Goal: Task Accomplishment & Management: Manage account settings

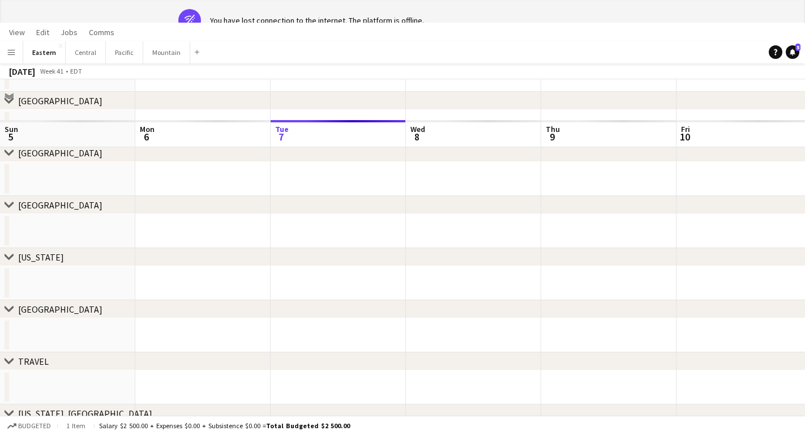
scroll to position [0, 284]
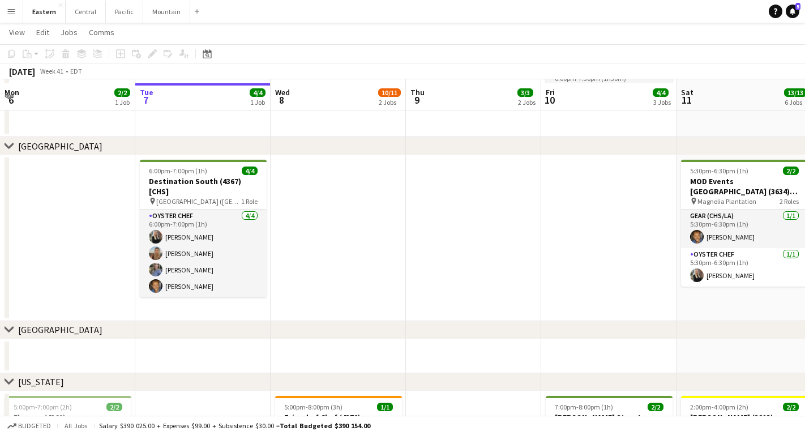
scroll to position [250, 0]
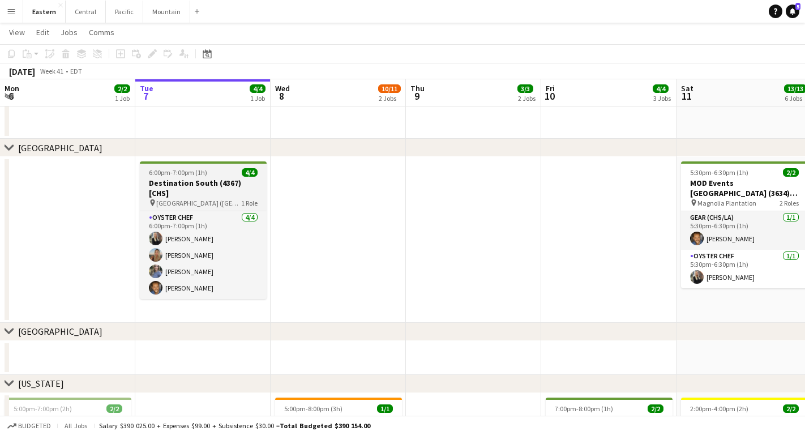
click at [218, 199] on span "[GEOGRAPHIC_DATA] ([GEOGRAPHIC_DATA], [GEOGRAPHIC_DATA])" at bounding box center [198, 203] width 85 height 8
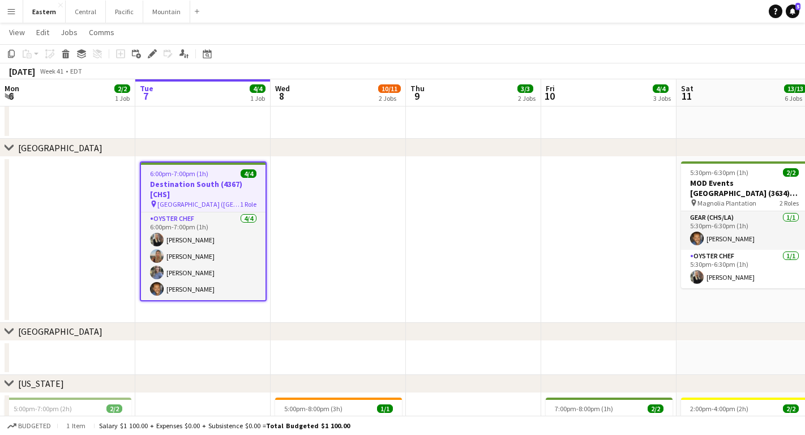
click at [8, 16] on button "Menu" at bounding box center [11, 11] width 23 height 23
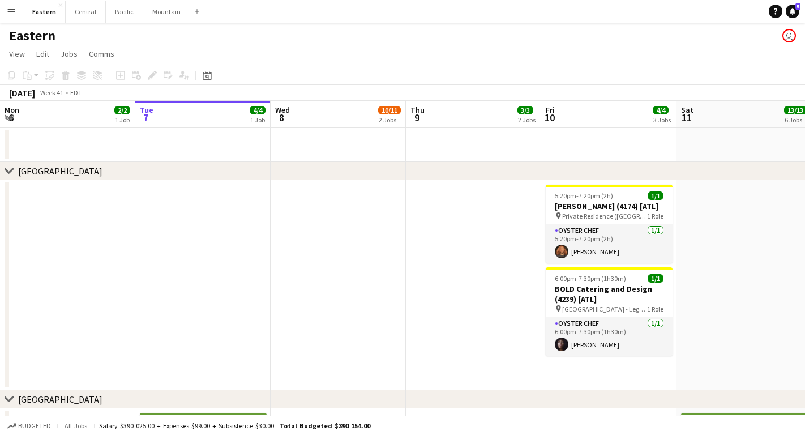
click at [11, 14] on app-icon "Menu" at bounding box center [11, 11] width 9 height 9
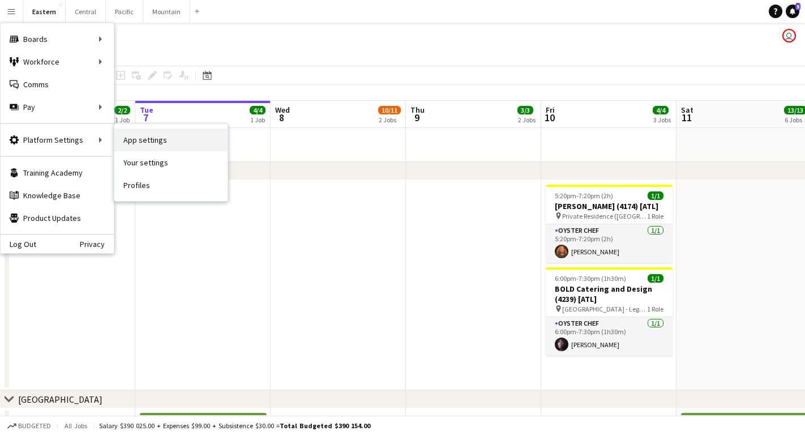
click at [141, 143] on link "App settings" at bounding box center [170, 139] width 113 height 23
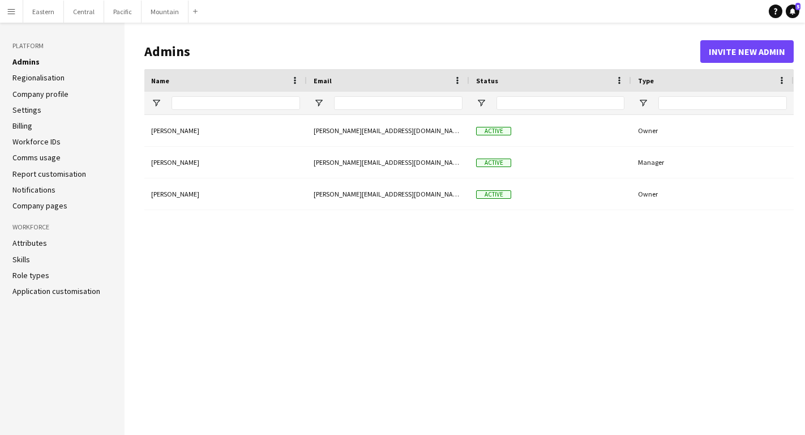
click at [28, 128] on link "Billing" at bounding box center [22, 126] width 20 height 10
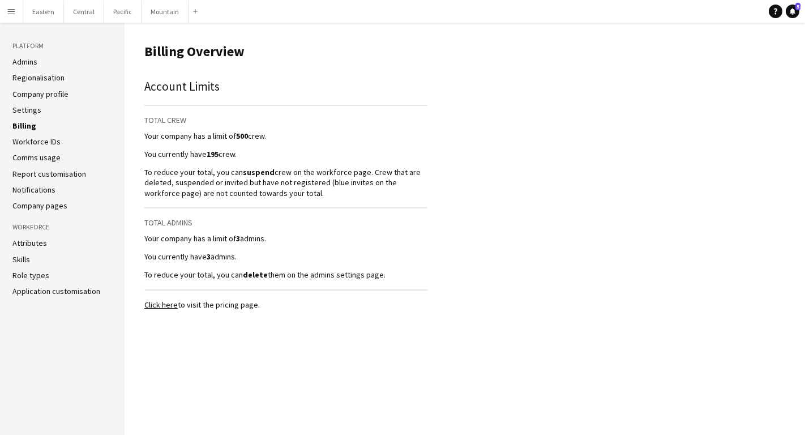
click at [155, 300] on link "Click here" at bounding box center [160, 304] width 33 height 10
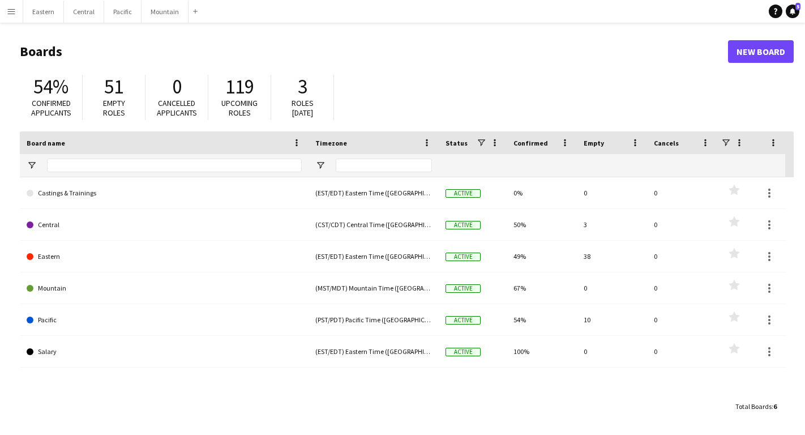
click at [11, 14] on app-icon "Menu" at bounding box center [11, 11] width 9 height 9
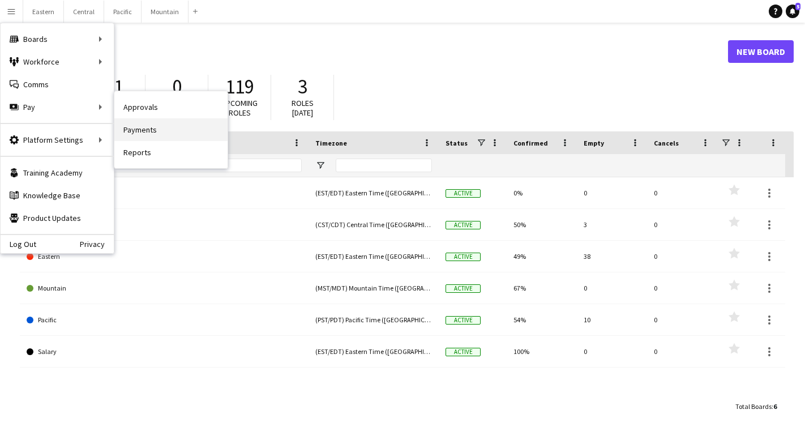
click at [144, 133] on link "Payments" at bounding box center [170, 129] width 113 height 23
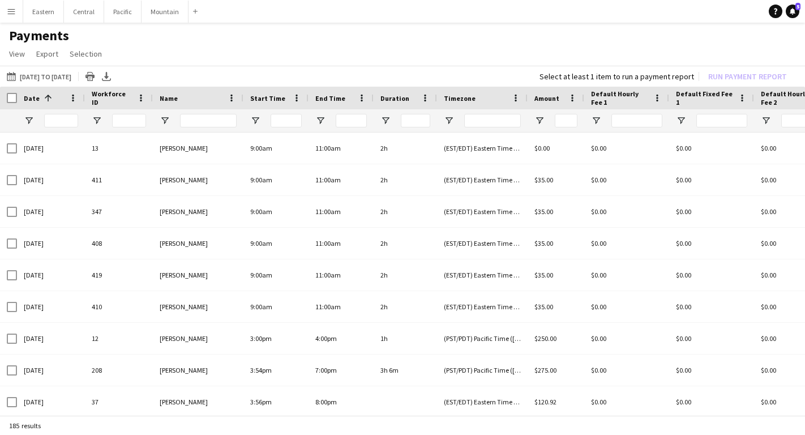
click at [9, 11] on app-icon "Menu" at bounding box center [11, 11] width 9 height 9
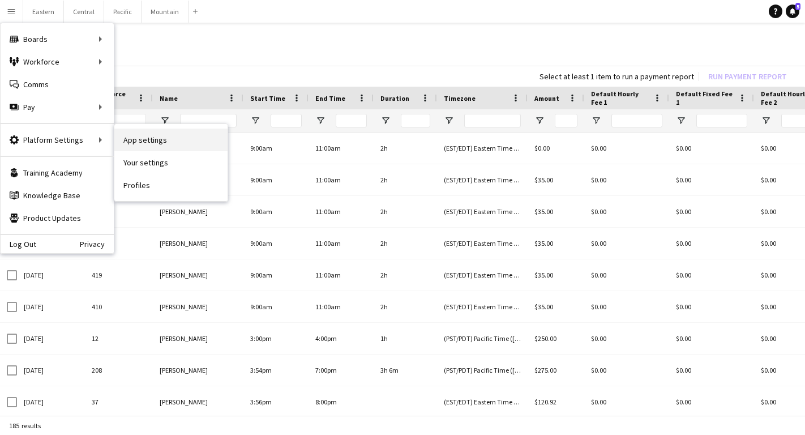
click at [152, 139] on link "App settings" at bounding box center [170, 139] width 113 height 23
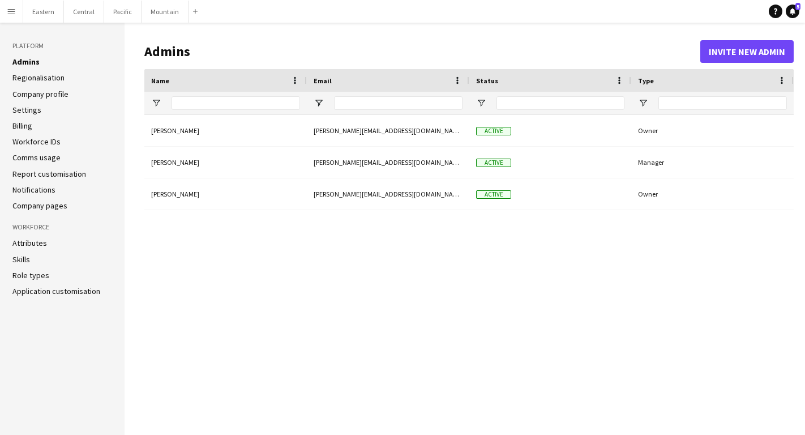
click at [21, 125] on link "Billing" at bounding box center [22, 126] width 20 height 10
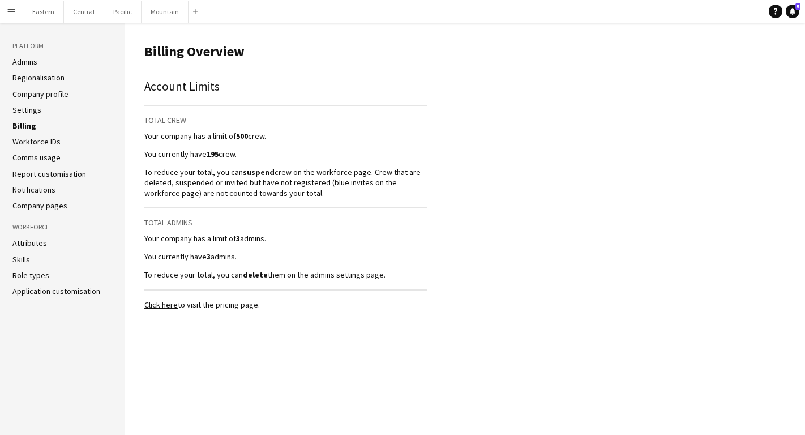
click at [169, 305] on link "Click here" at bounding box center [160, 304] width 33 height 10
click at [163, 305] on link "Click here" at bounding box center [160, 304] width 33 height 10
click at [31, 110] on link "Settings" at bounding box center [26, 110] width 29 height 10
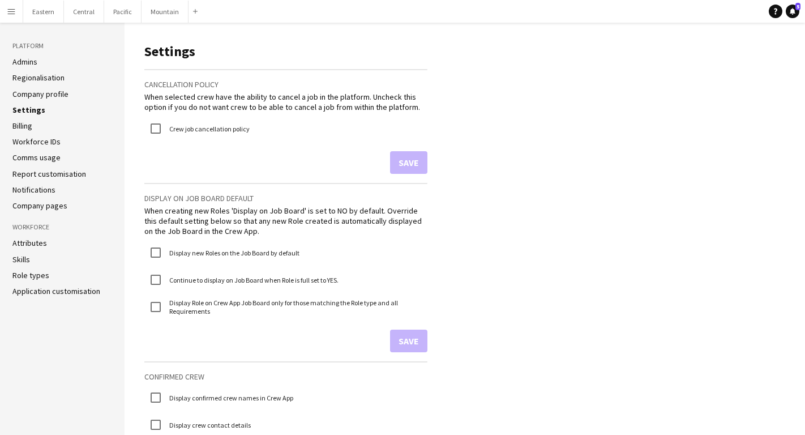
click at [26, 125] on link "Billing" at bounding box center [22, 126] width 20 height 10
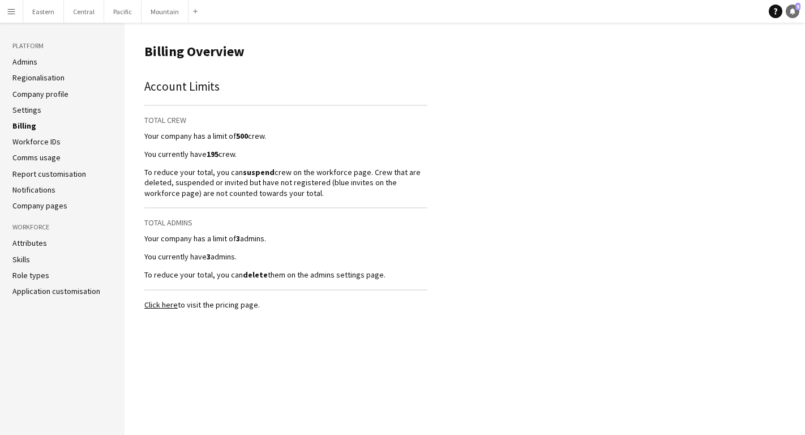
click at [792, 8] on icon "Notifications" at bounding box center [792, 11] width 7 height 7
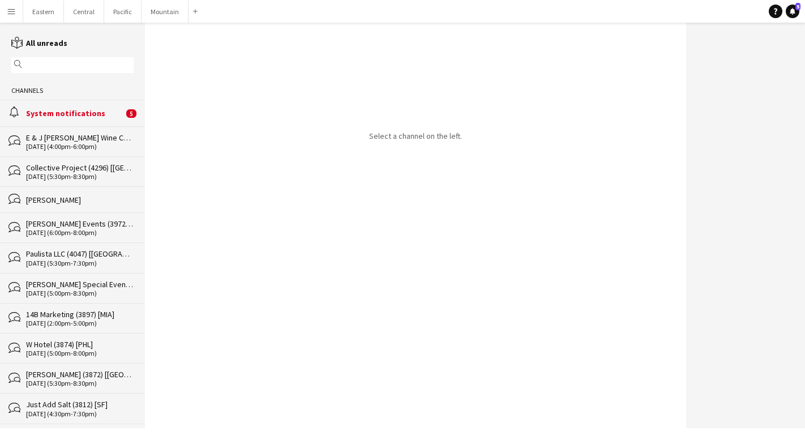
click at [13, 12] on app-icon "Menu" at bounding box center [11, 11] width 9 height 9
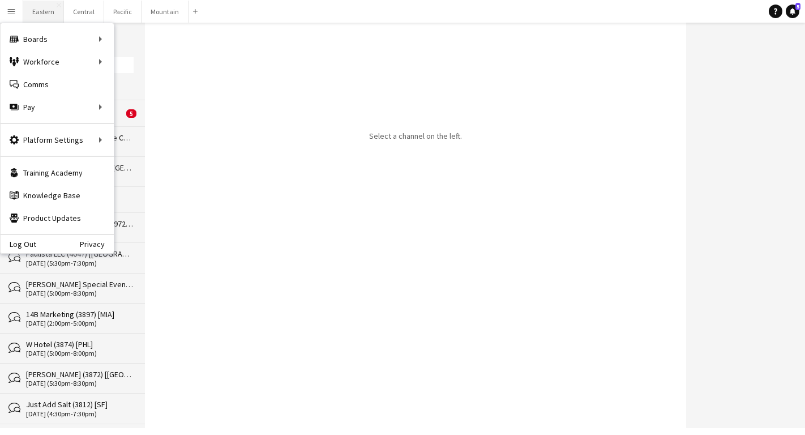
click at [49, 13] on button "Eastern Close" at bounding box center [43, 12] width 41 height 22
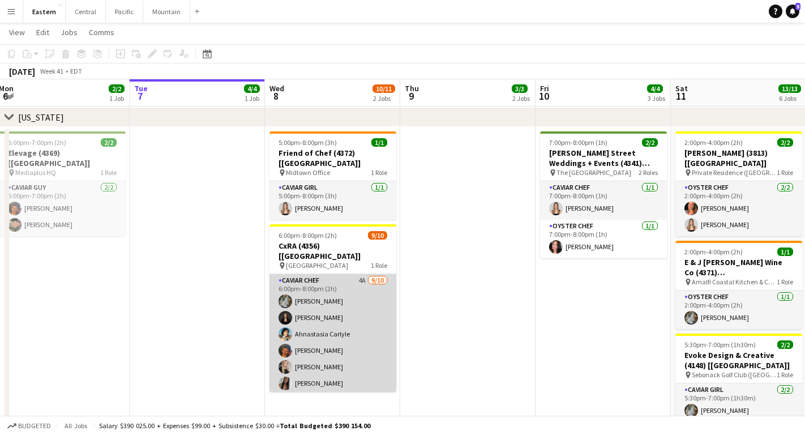
click at [354, 274] on app-card-role "Caviar Chef 4A 9/10 6:00pm-8:00pm (2h) Brooke Anderson Daniela Ayala Ahnastasia…" at bounding box center [332, 367] width 127 height 186
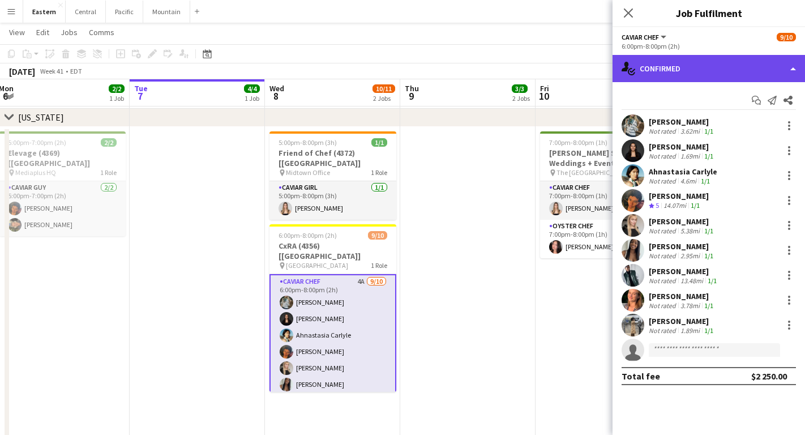
click at [724, 67] on div "single-neutral-actions-check-2 Confirmed" at bounding box center [708, 68] width 192 height 27
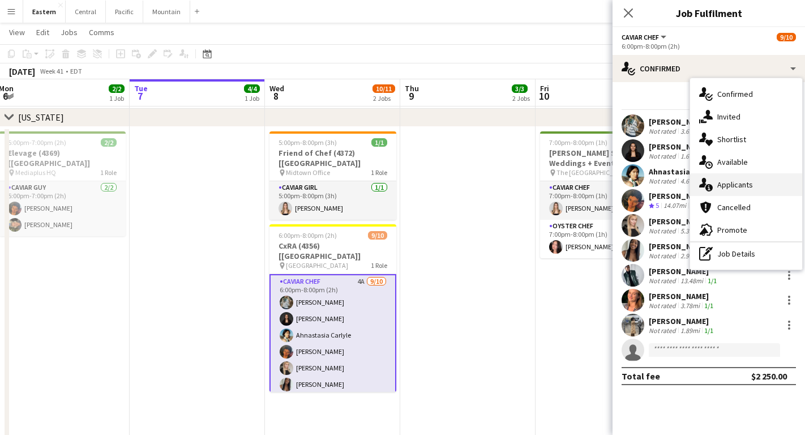
click at [720, 182] on span "Applicants" at bounding box center [735, 184] width 36 height 10
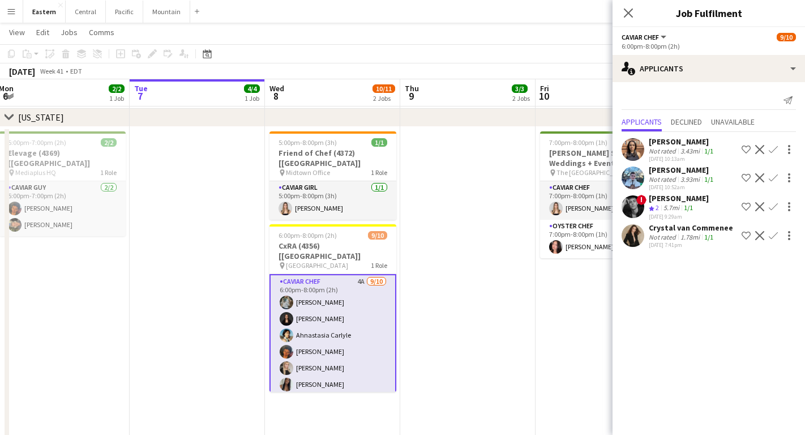
click at [659, 177] on div "Not rated" at bounding box center [663, 179] width 29 height 8
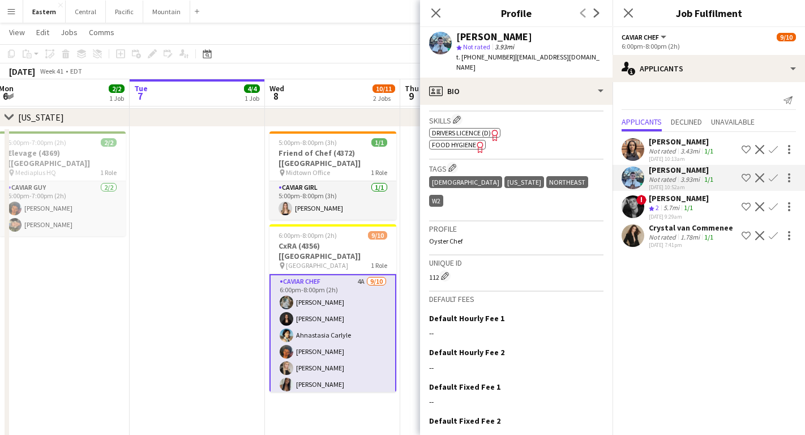
scroll to position [386, 0]
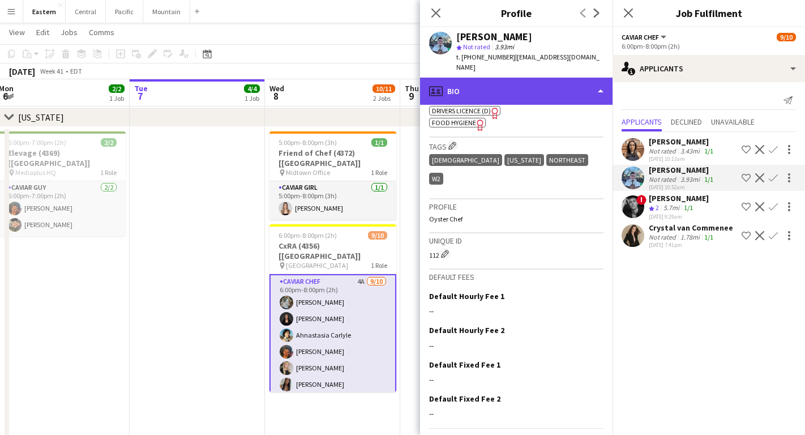
click at [547, 78] on div "profile Bio" at bounding box center [516, 91] width 192 height 27
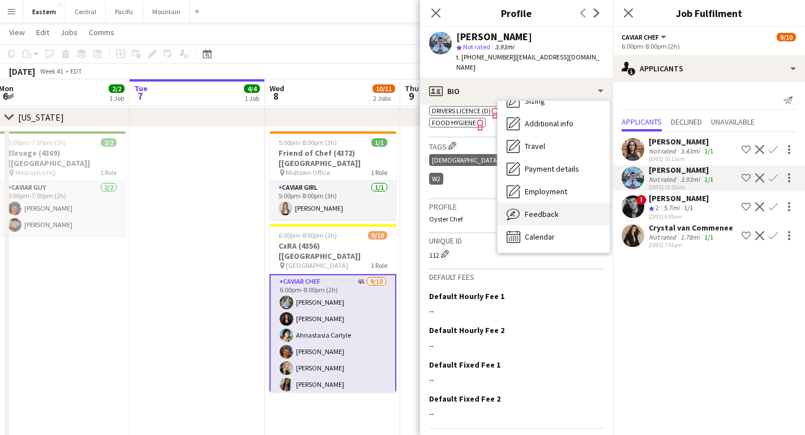
scroll to position [84, 0]
click at [543, 209] on span "Feedback" at bounding box center [542, 214] width 34 height 10
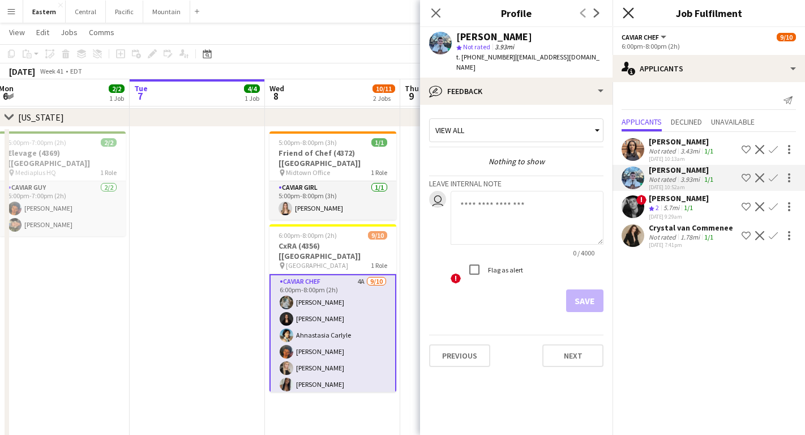
click at [626, 15] on icon at bounding box center [628, 12] width 11 height 11
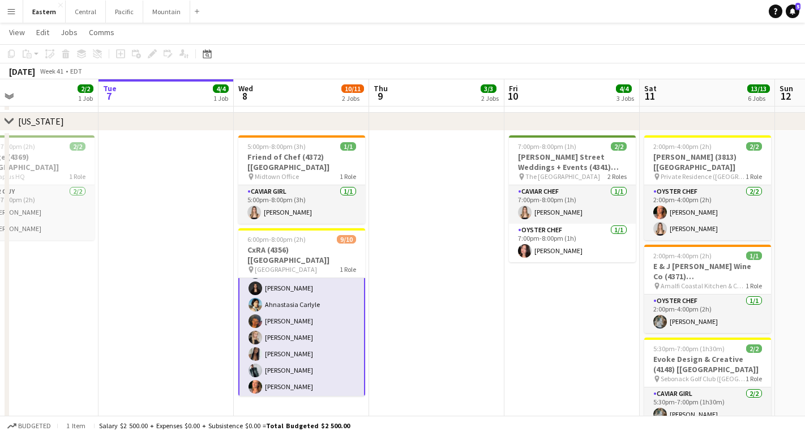
scroll to position [31, 0]
